Goal: Task Accomplishment & Management: Complete application form

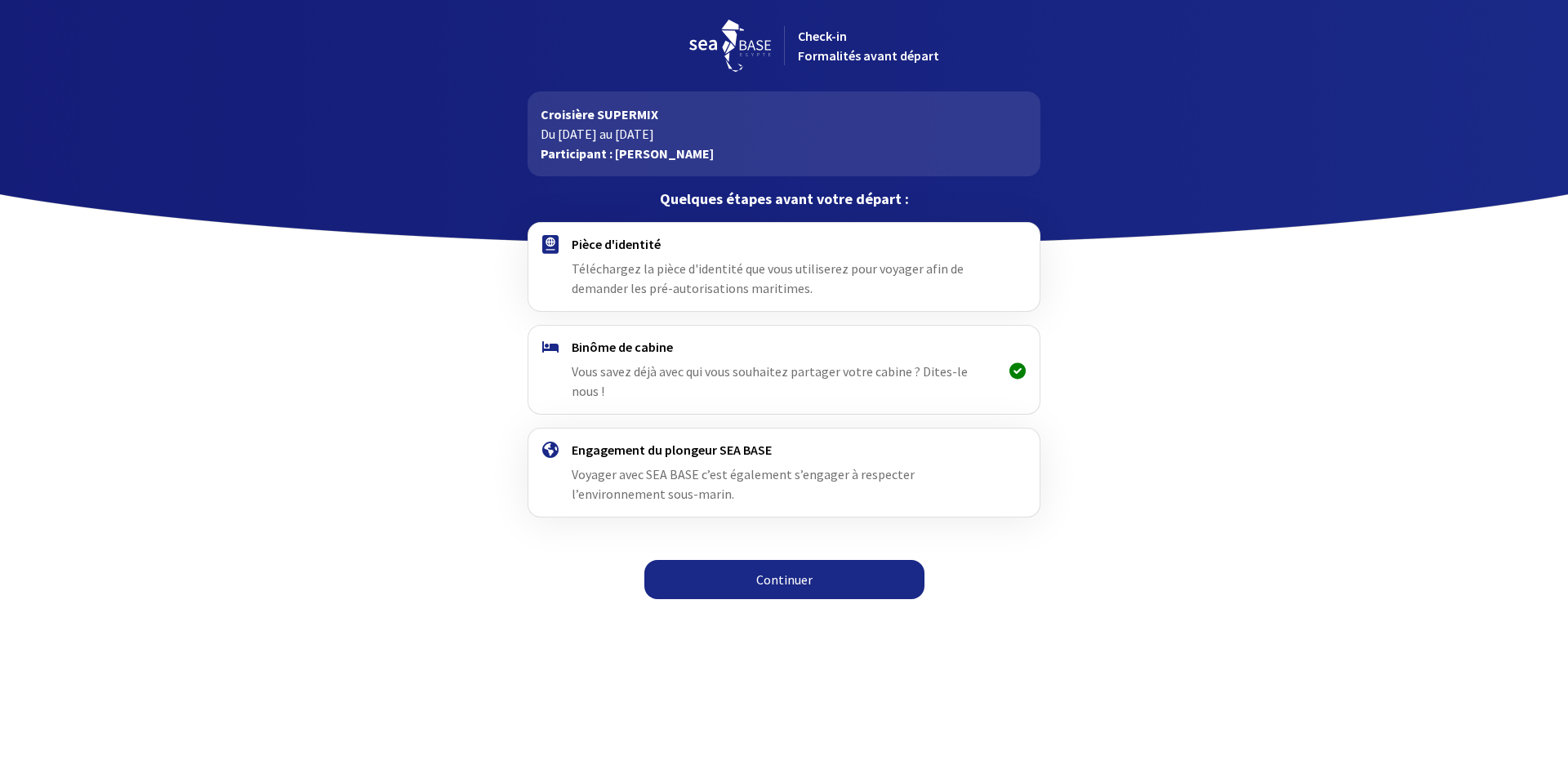
click at [627, 249] on h4 "Pièce d'identité" at bounding box center [784, 243] width 424 height 16
click at [550, 247] on img at bounding box center [550, 244] width 16 height 19
click at [625, 252] on h4 "Pièce d'identité" at bounding box center [784, 243] width 424 height 16
click at [794, 563] on link "Continuer" at bounding box center [784, 580] width 280 height 40
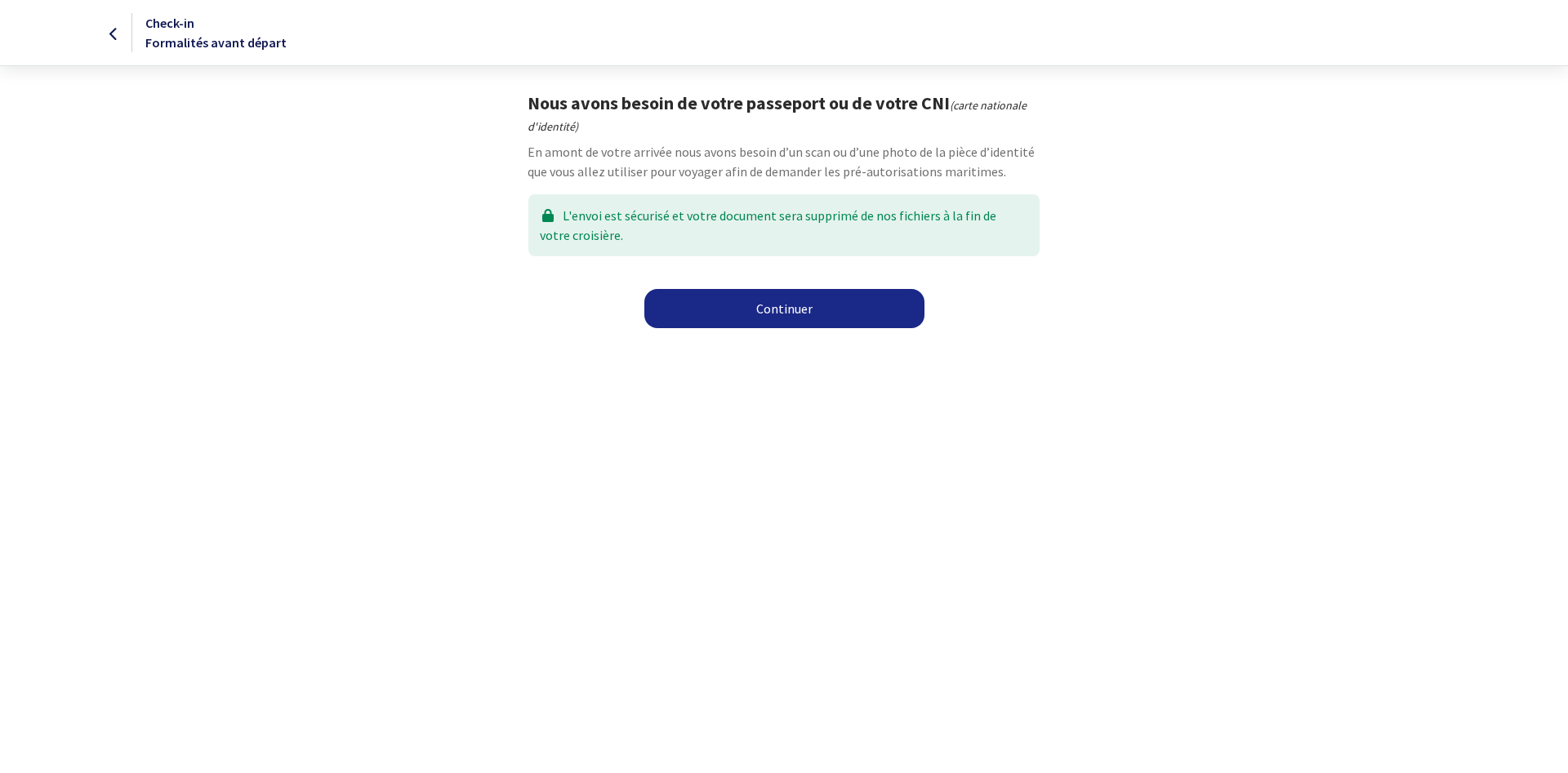
click at [791, 315] on link "Continuer" at bounding box center [784, 309] width 280 height 40
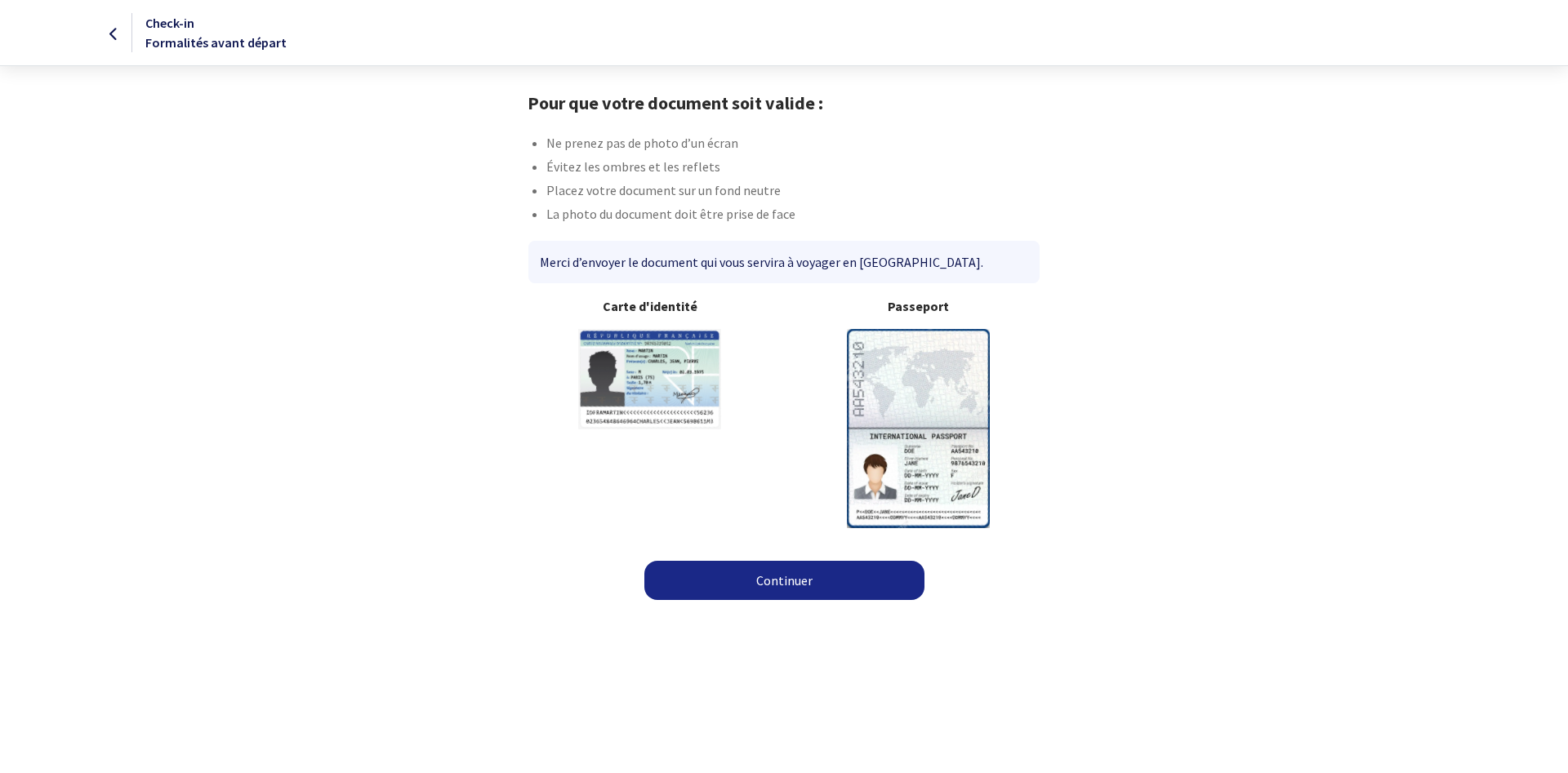
click at [927, 307] on b "Passeport" at bounding box center [918, 305] width 242 height 19
click at [901, 395] on img at bounding box center [918, 428] width 143 height 199
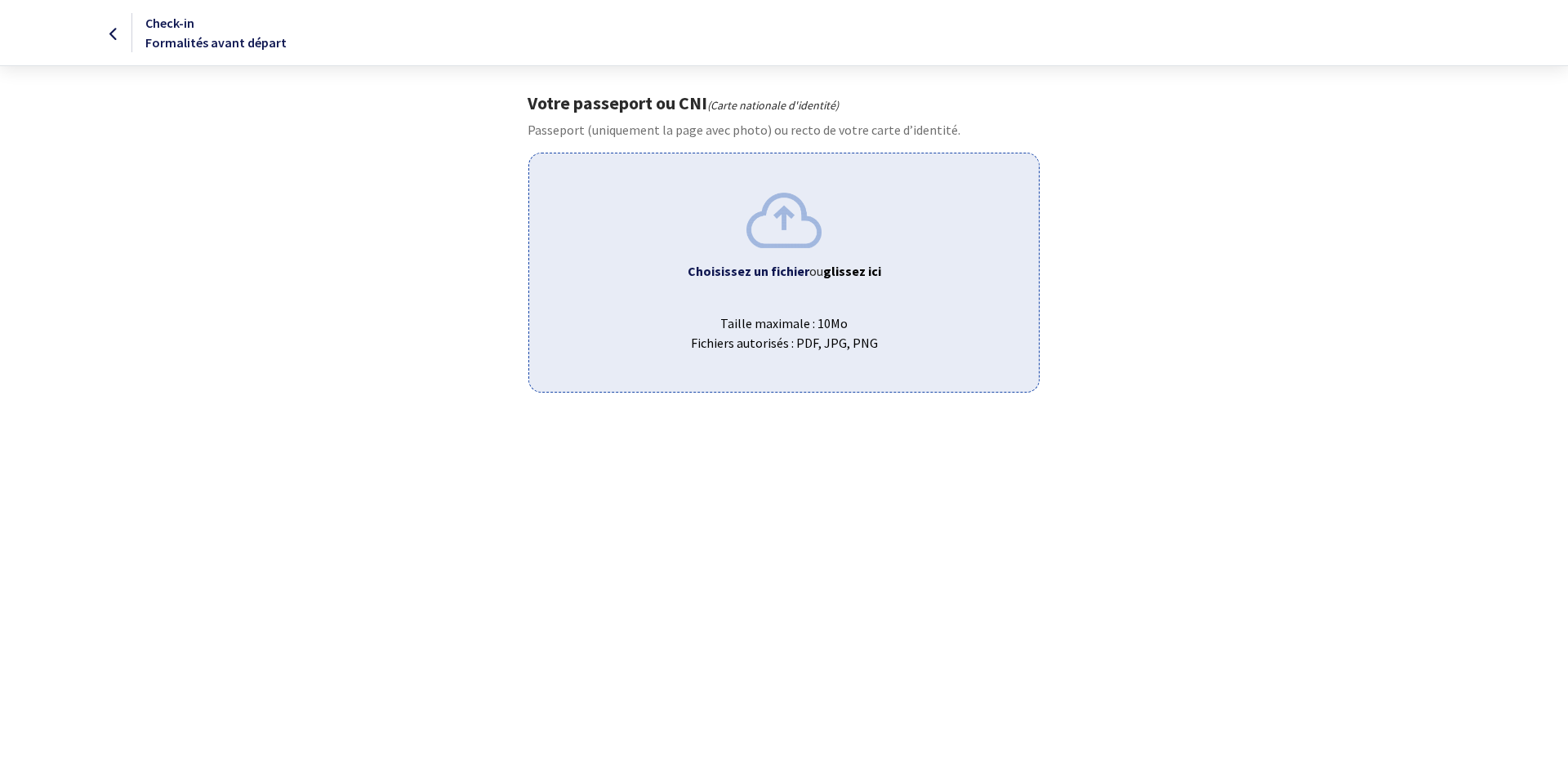
click at [752, 271] on b "Choisissez un fichier" at bounding box center [748, 270] width 122 height 16
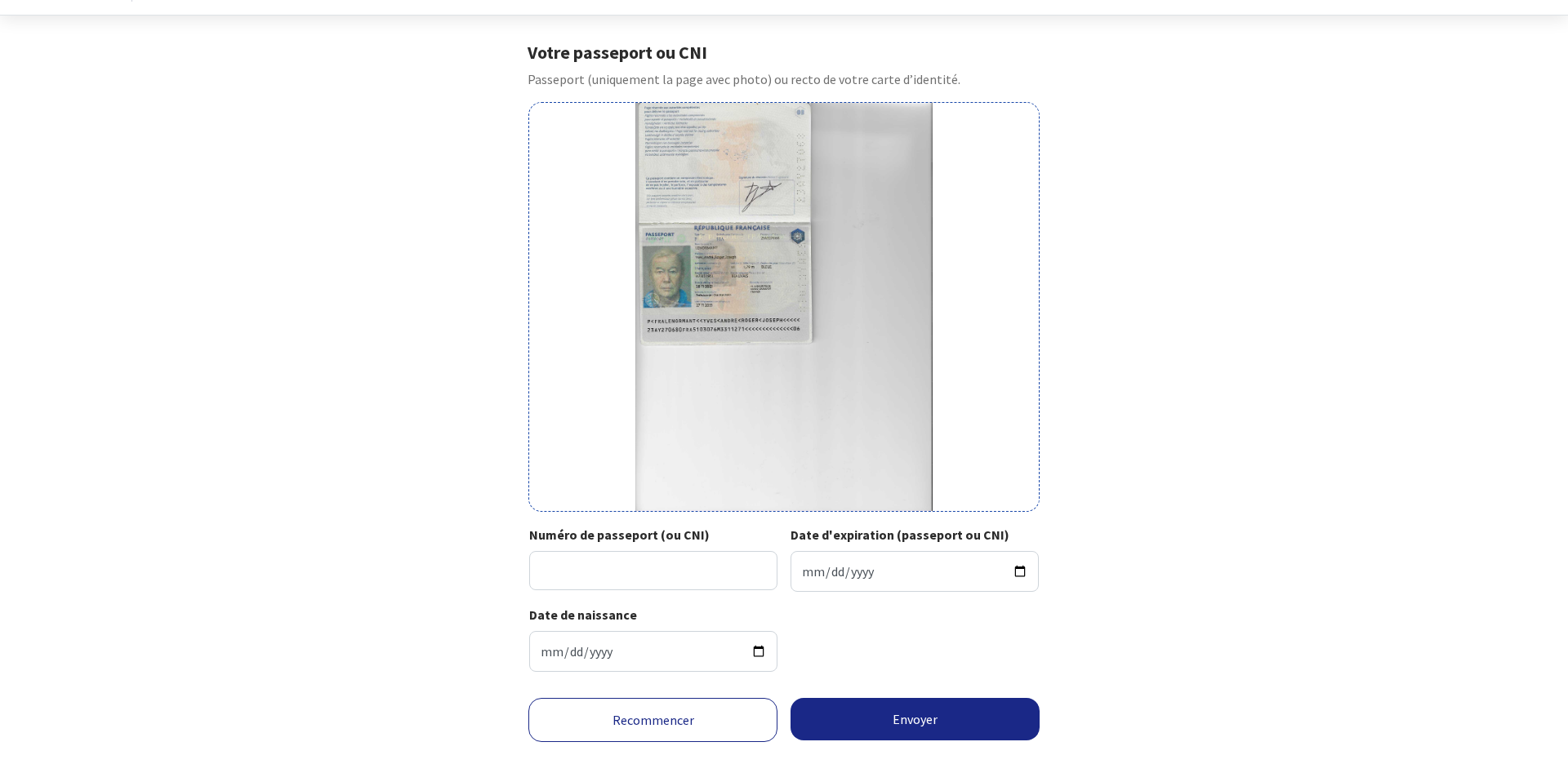
scroll to position [75, 0]
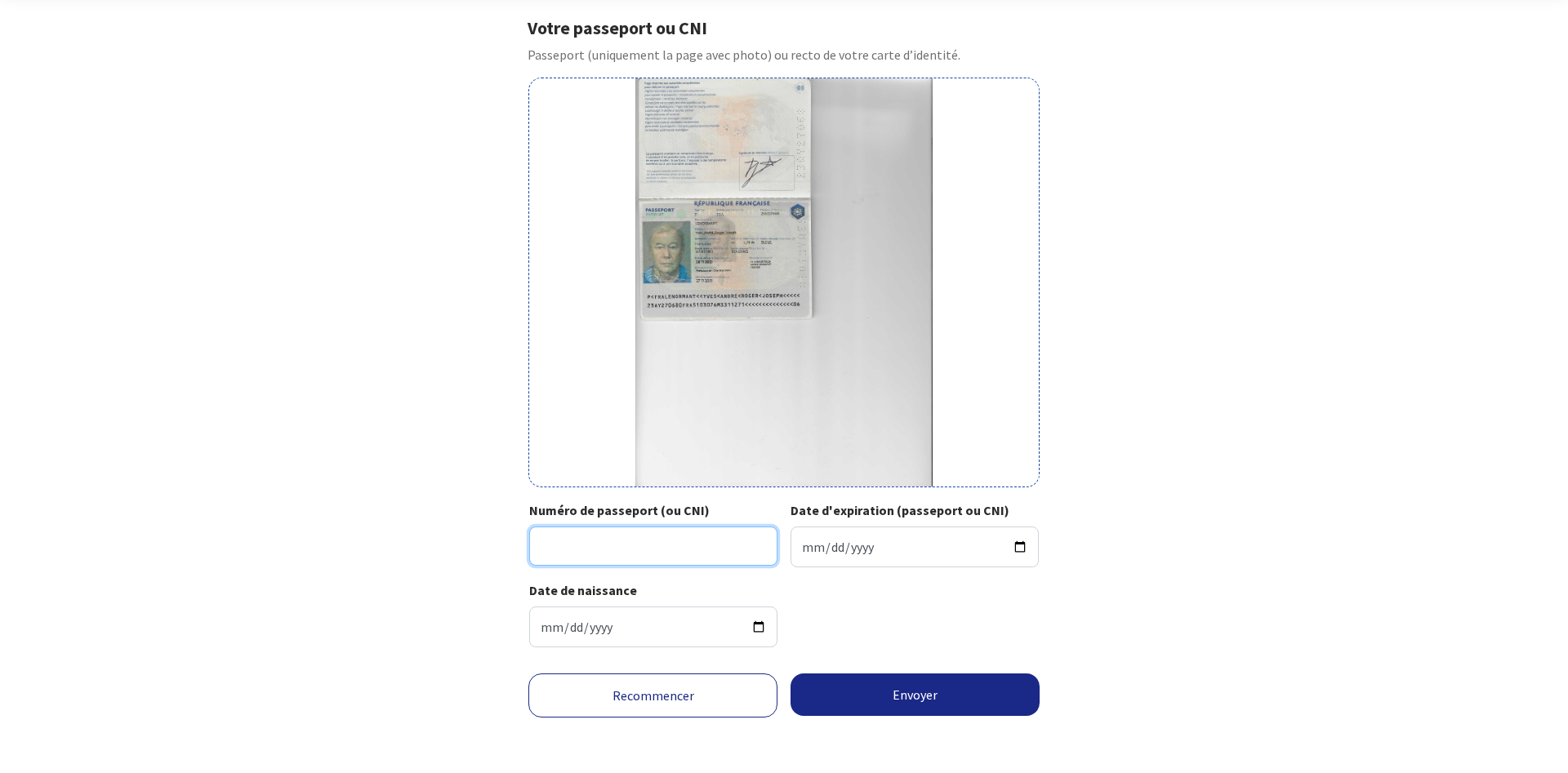
click at [597, 541] on input "Numéro de passeport (ou CNI)" at bounding box center [653, 546] width 248 height 40
type input "23AY27O68"
click at [805, 543] on input "Date d'expiration (passeport ou CNI)" at bounding box center [914, 547] width 248 height 41
type input "2033-11-27"
click at [901, 690] on button "Envoyer" at bounding box center [915, 695] width 249 height 42
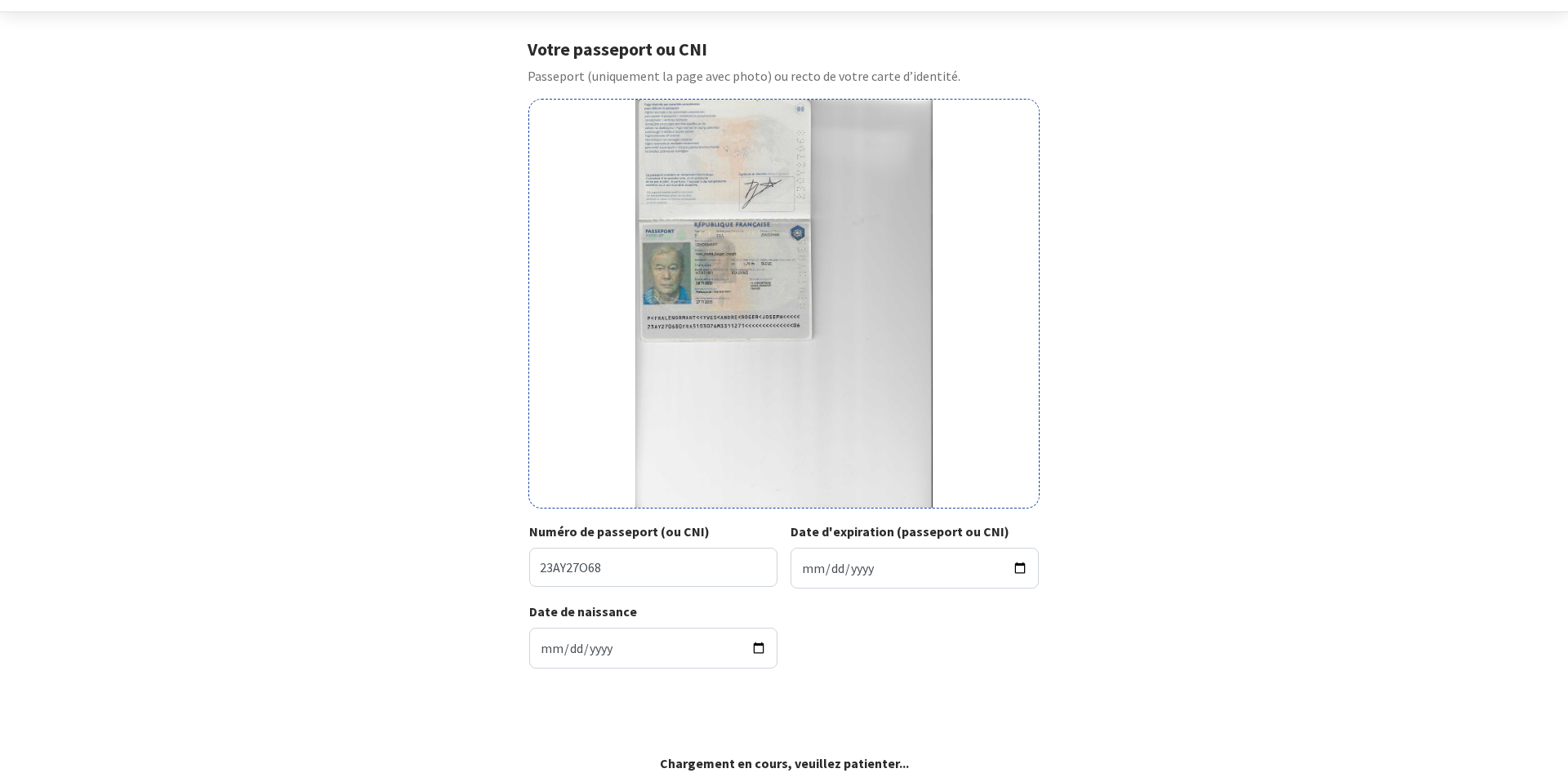
scroll to position [50, 0]
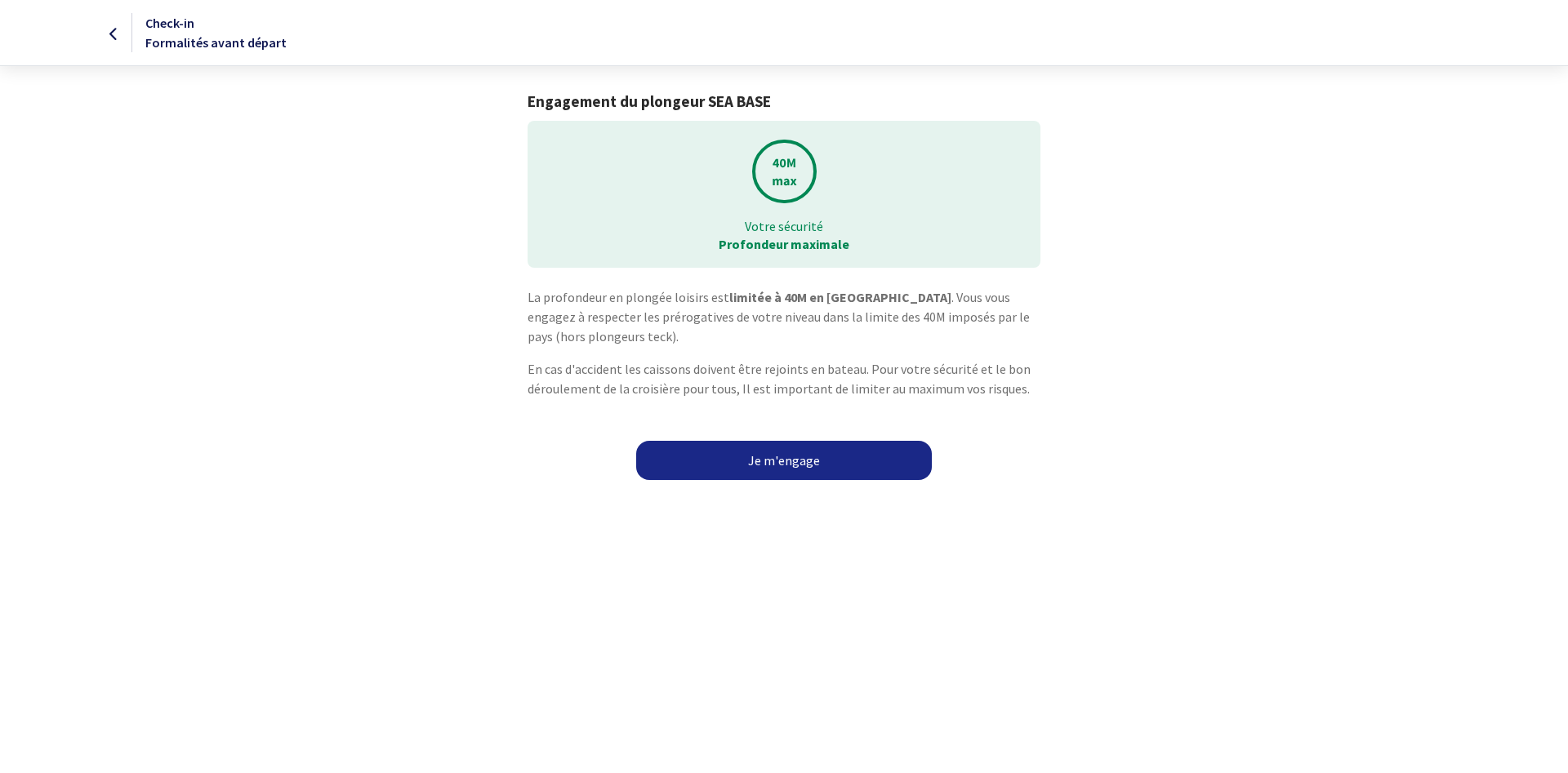
click at [763, 459] on link "Je m'engage" at bounding box center [784, 460] width 295 height 40
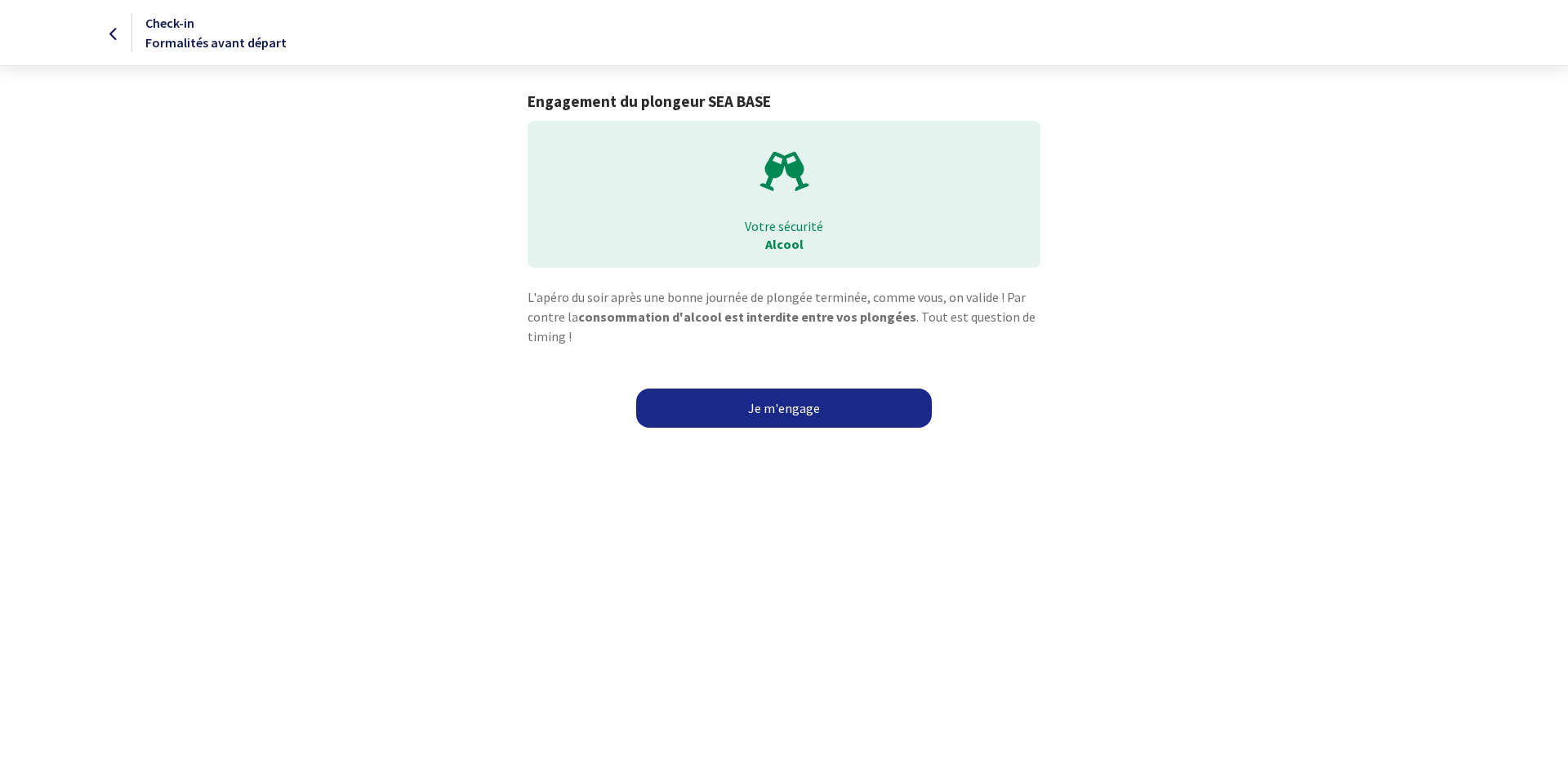
click at [761, 412] on link "Je m'engage" at bounding box center [784, 408] width 295 height 40
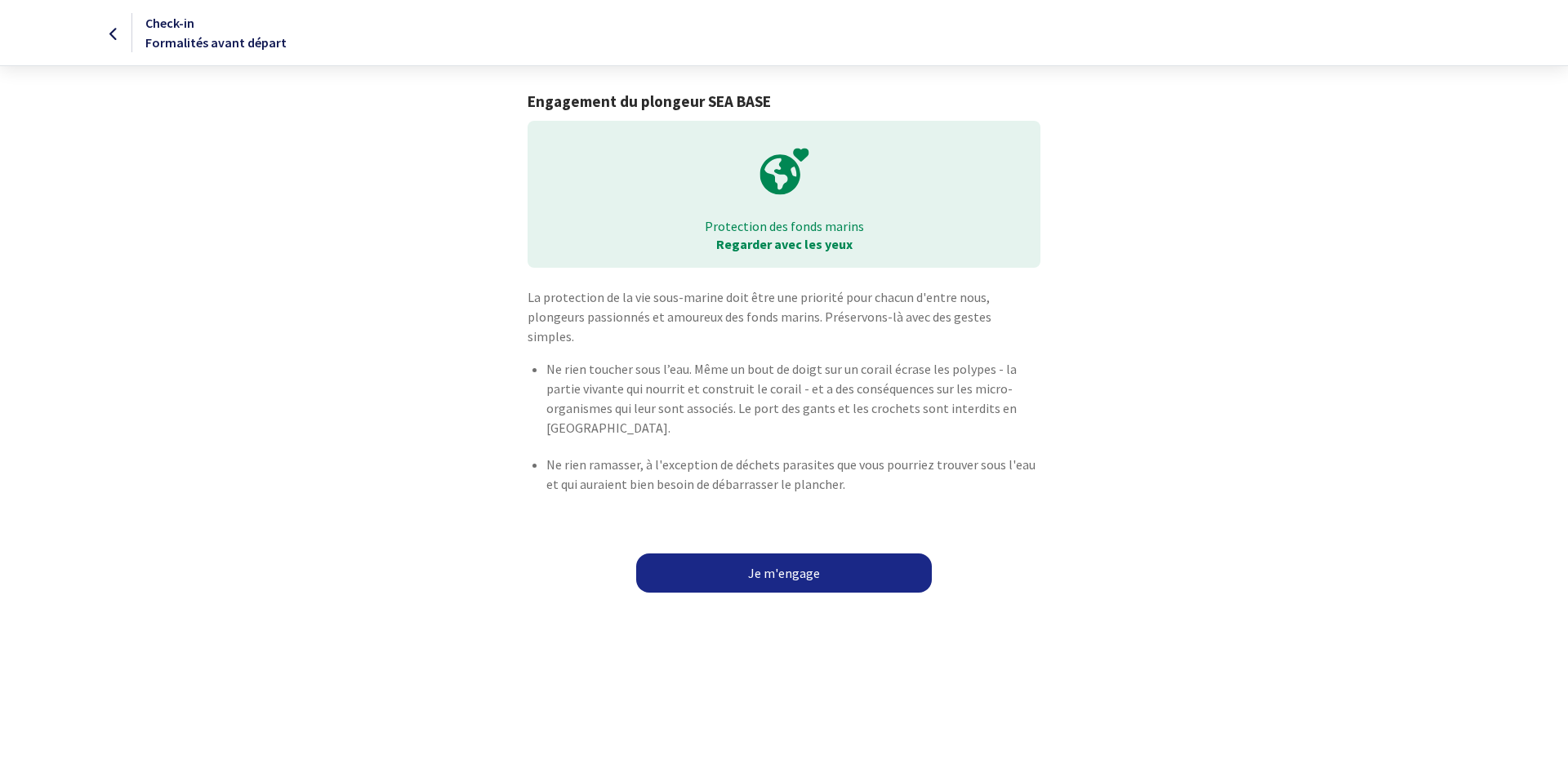
click at [804, 553] on link "Je m'engage" at bounding box center [784, 573] width 295 height 40
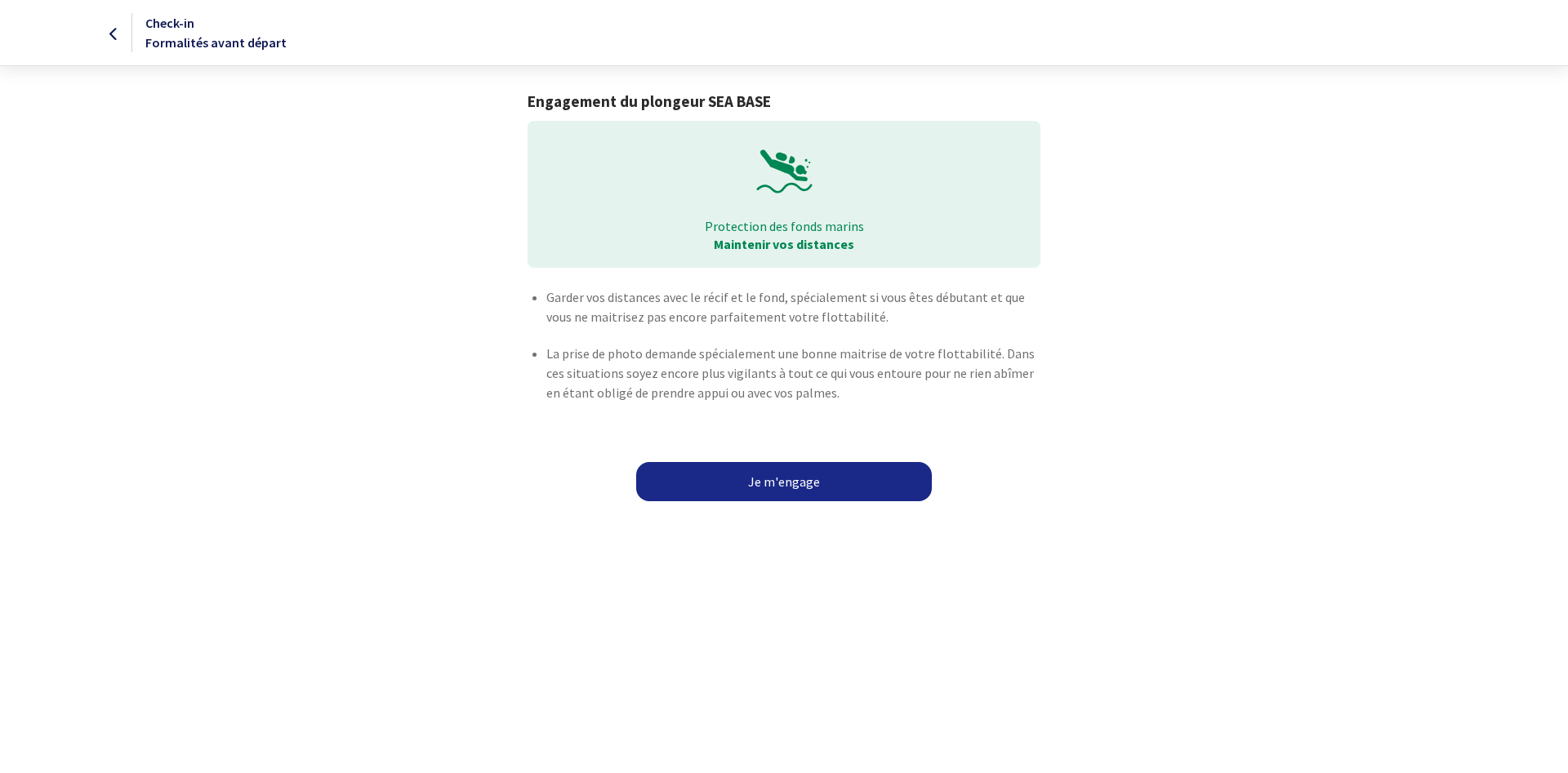
click at [773, 478] on link "Je m'engage" at bounding box center [784, 481] width 295 height 40
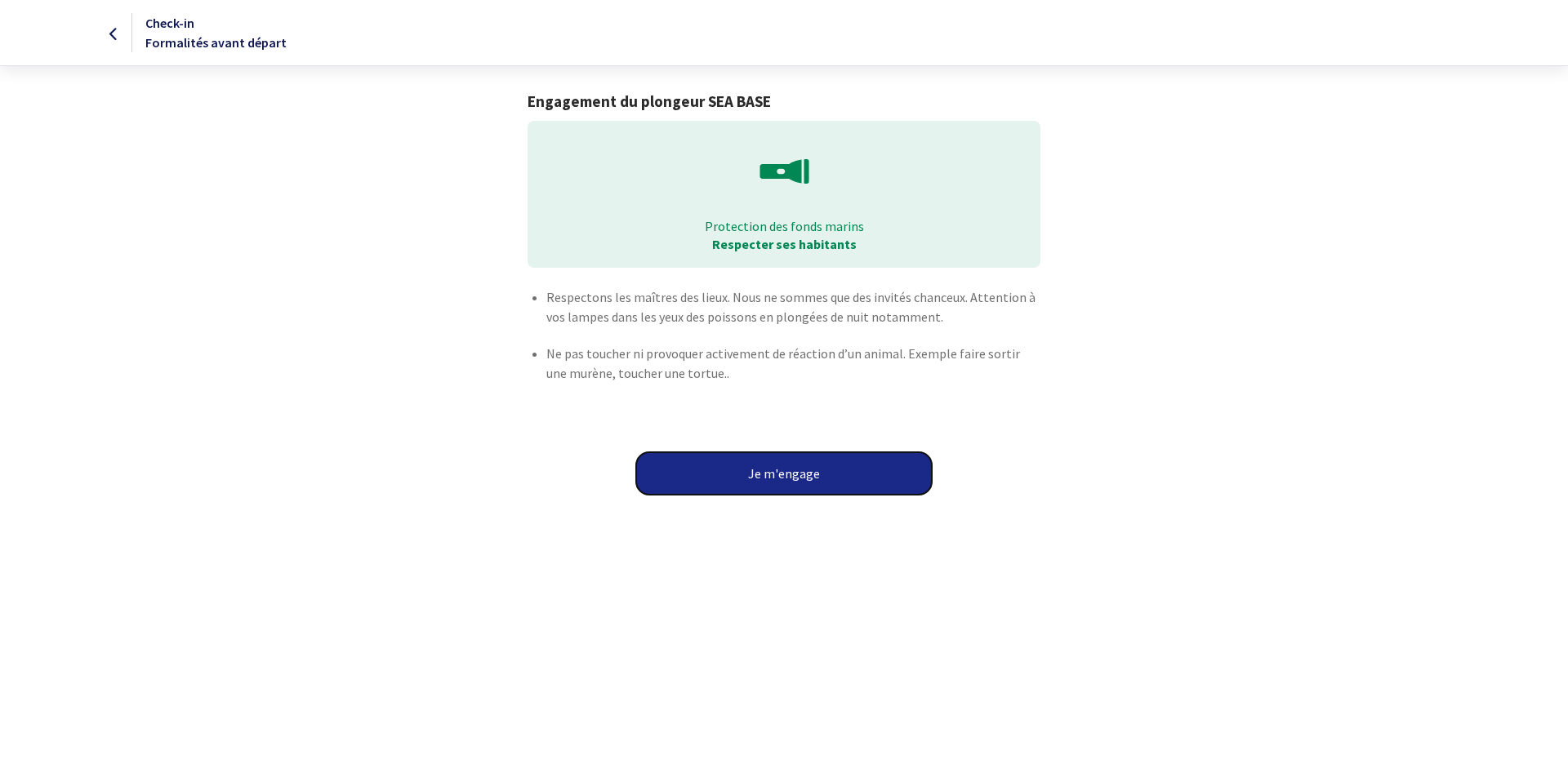
click at [773, 478] on button "Je m'engage" at bounding box center [784, 474] width 295 height 42
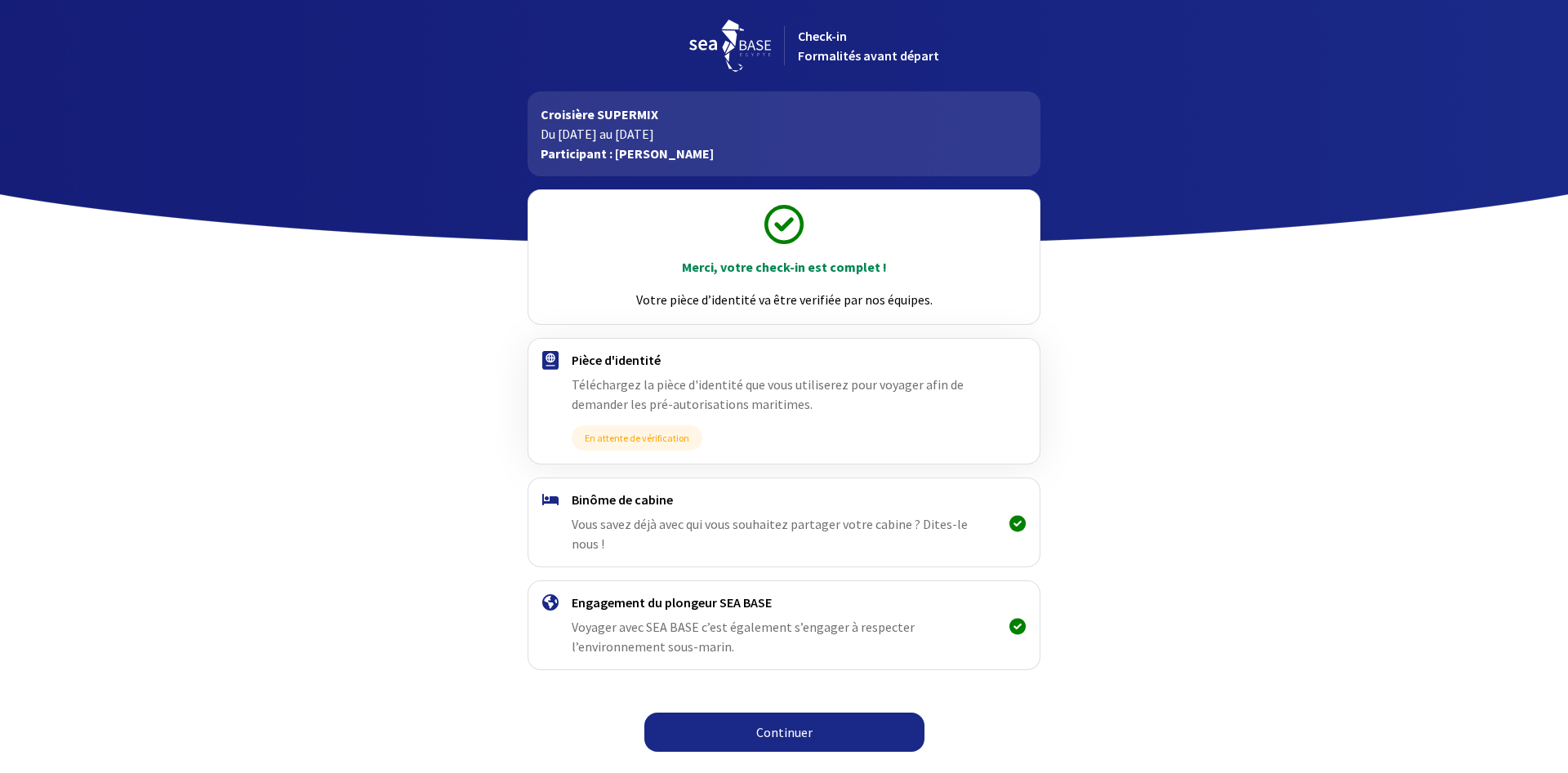
click at [815, 712] on link "Continuer" at bounding box center [784, 732] width 280 height 40
click at [788, 712] on link "Continuer" at bounding box center [784, 732] width 280 height 40
click at [786, 715] on link "Continuer" at bounding box center [784, 732] width 280 height 40
